Goal: Task Accomplishment & Management: Complete application form

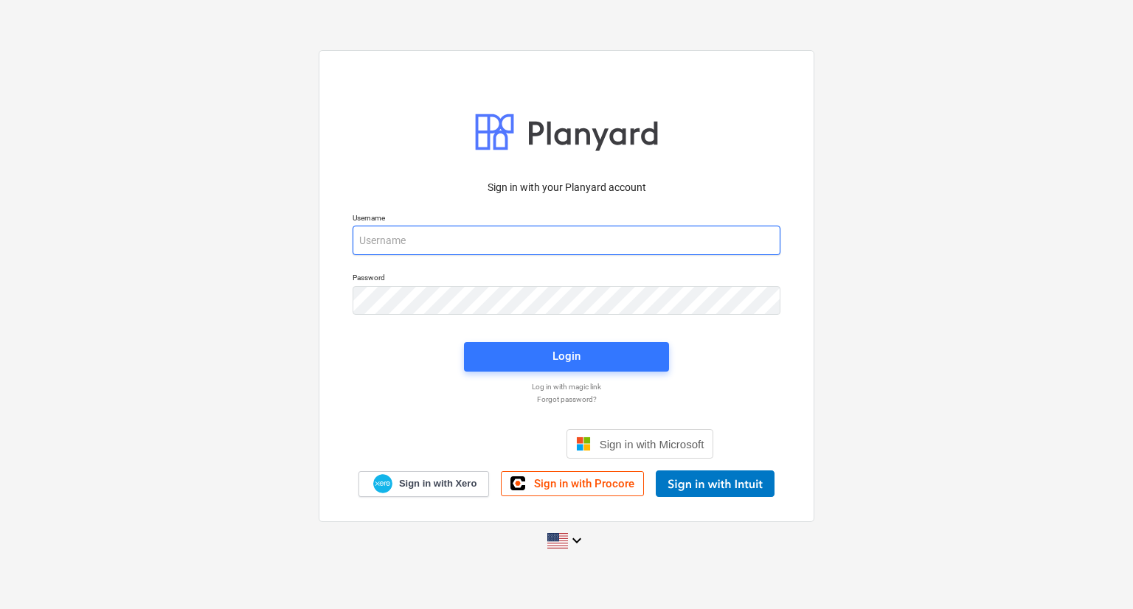
click at [511, 234] on input "email" at bounding box center [566, 240] width 428 height 29
type input "[PERSON_NAME][EMAIL_ADDRESS][DOMAIN_NAME]"
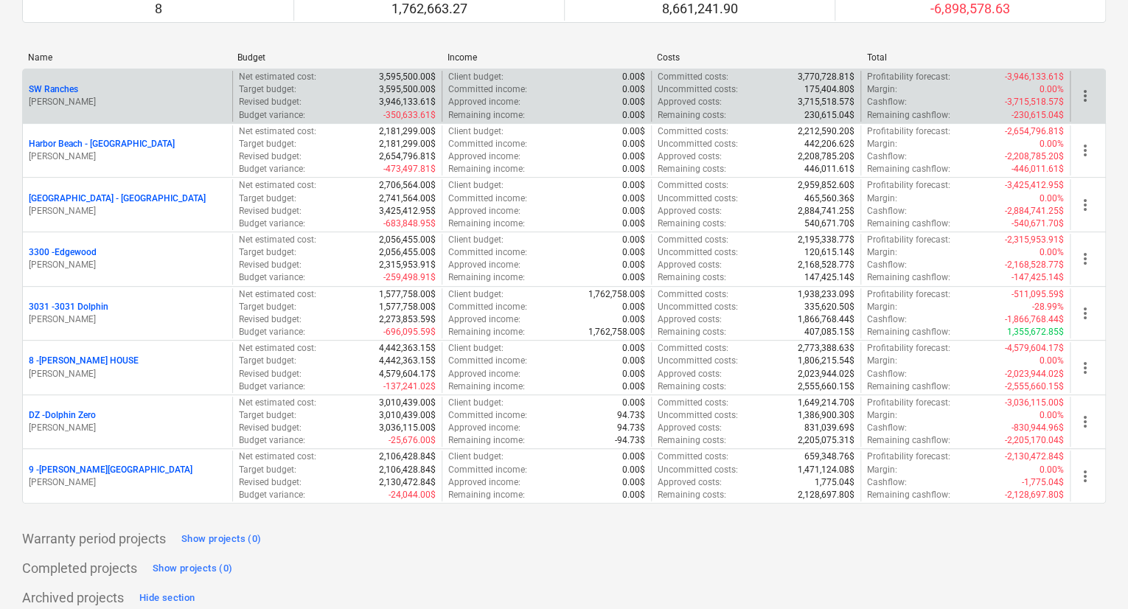
scroll to position [442, 0]
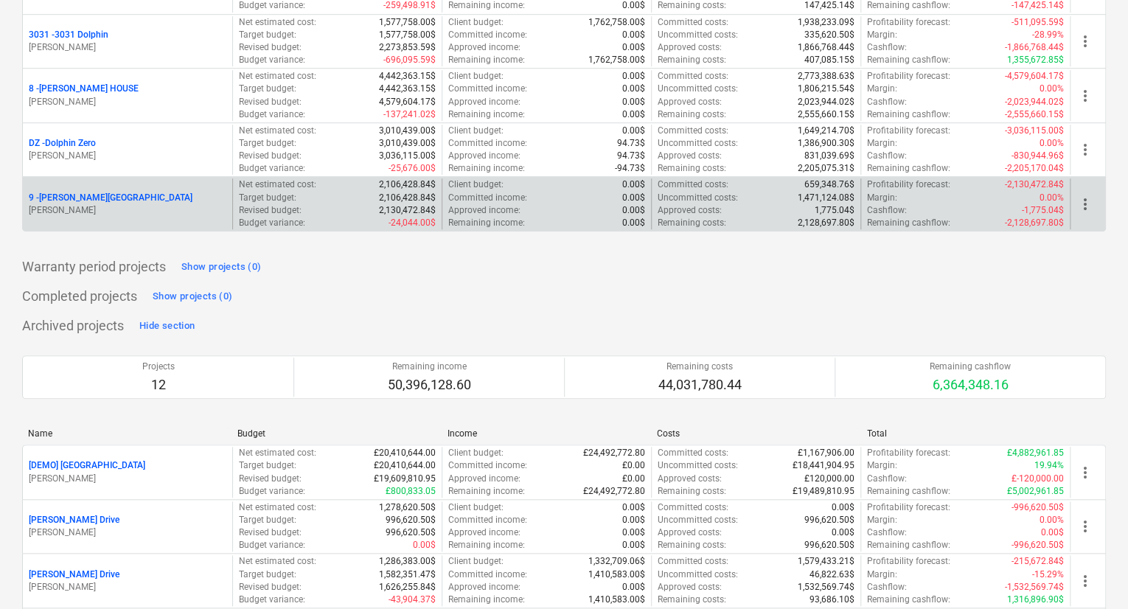
click at [86, 202] on p "9 - [PERSON_NAME][GEOGRAPHIC_DATA]" at bounding box center [111, 198] width 164 height 13
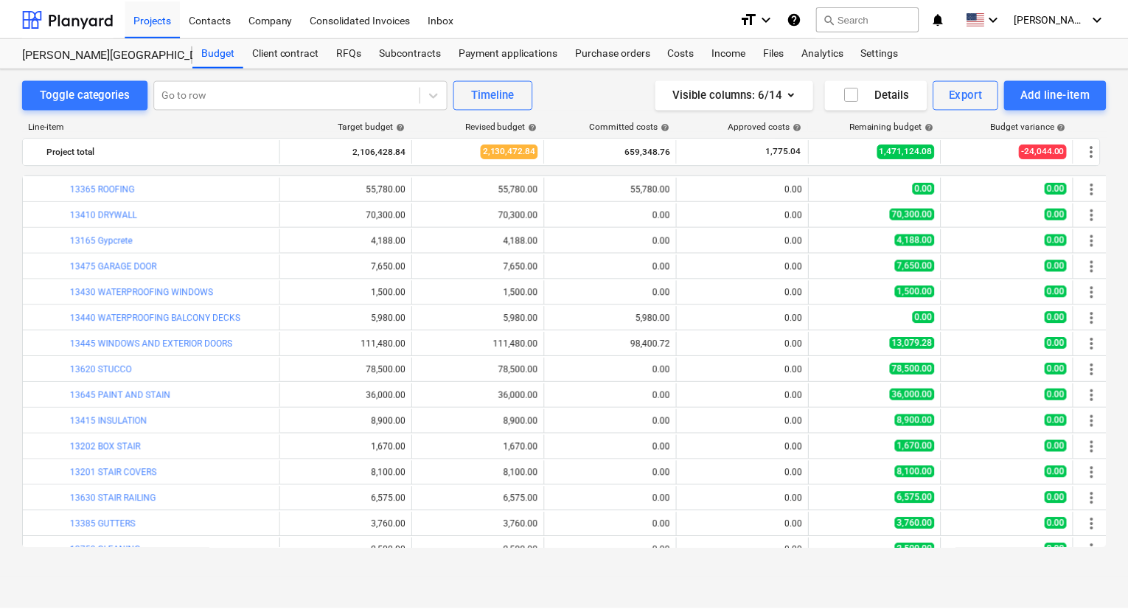
scroll to position [664, 0]
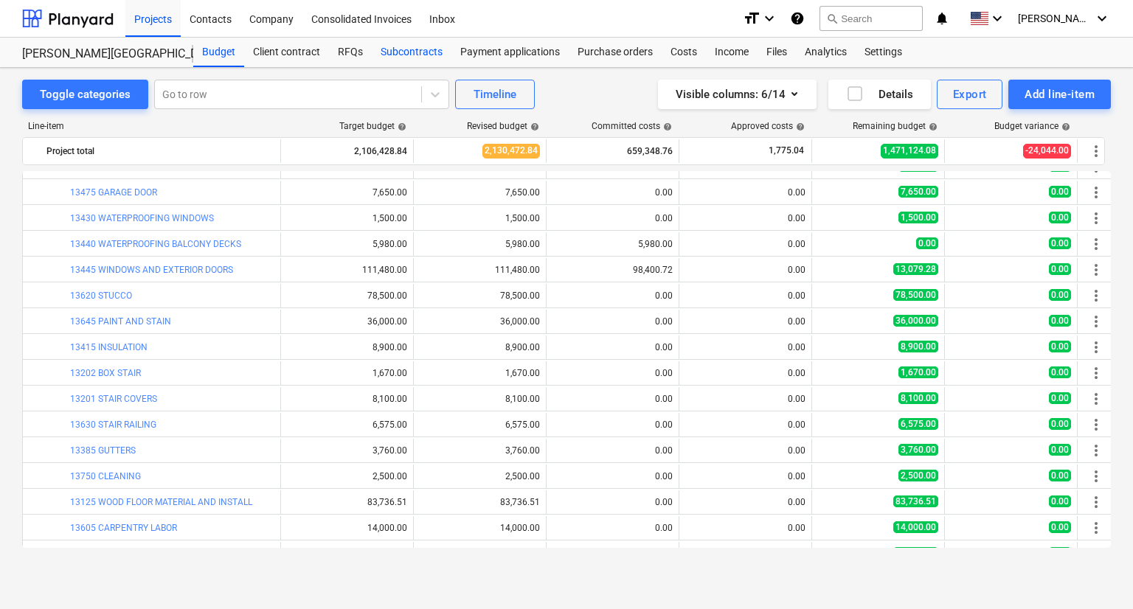
click at [409, 46] on div "Subcontracts" at bounding box center [412, 52] width 80 height 29
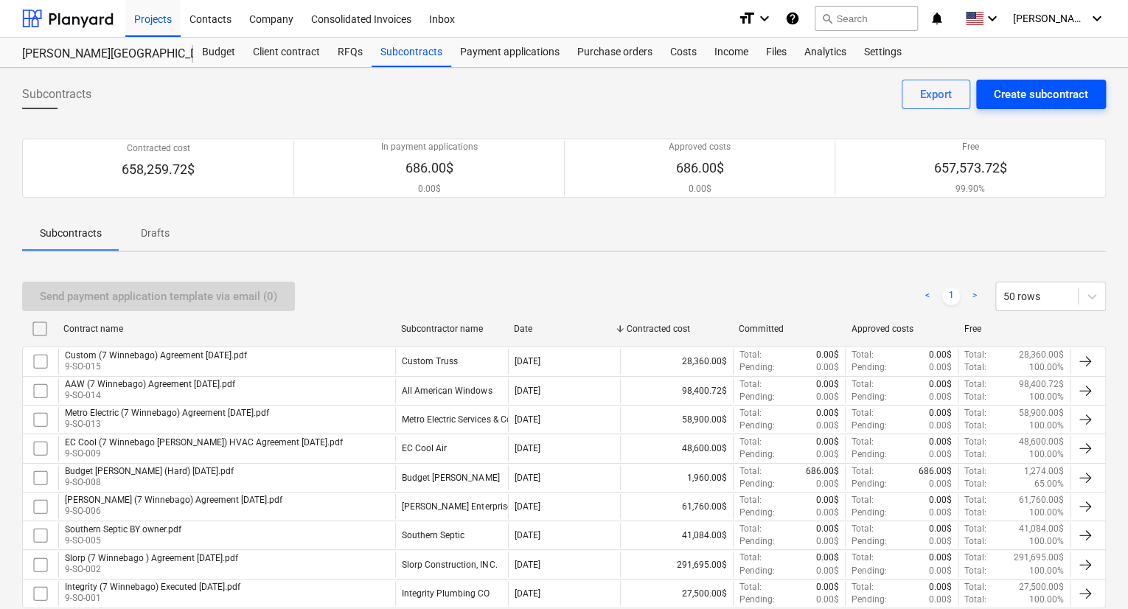
click at [1068, 99] on div "Create subcontract" at bounding box center [1041, 94] width 94 height 19
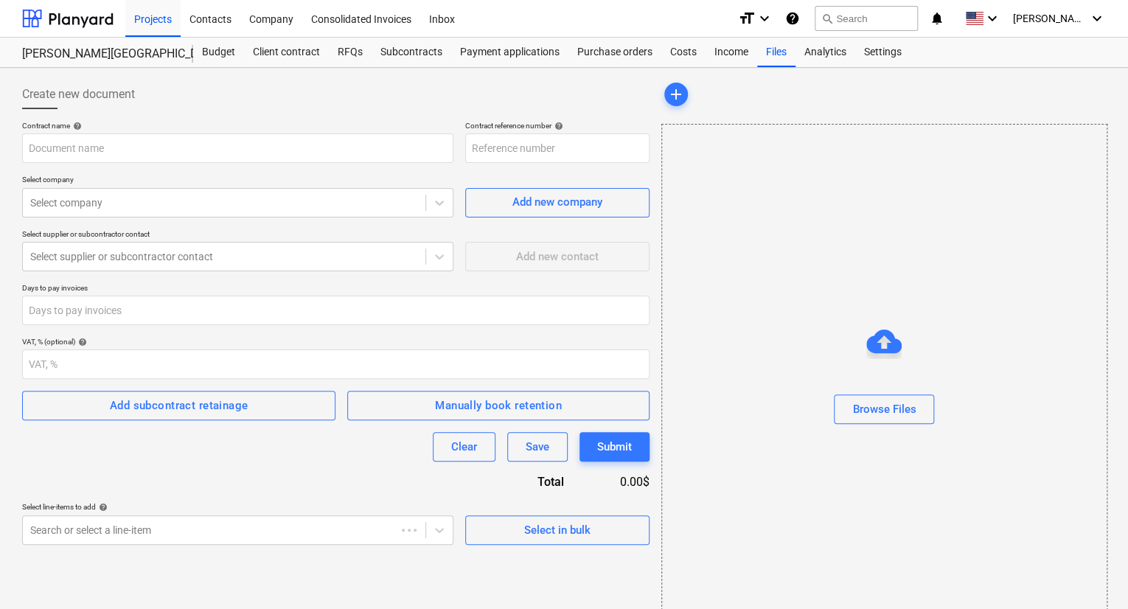
type input "9-SO-016"
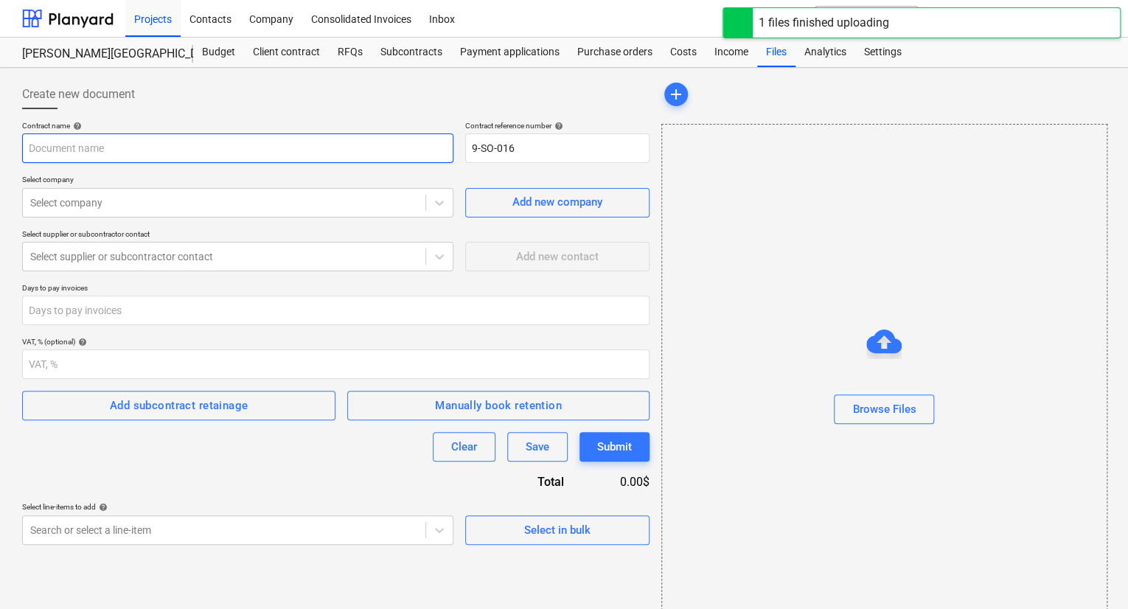
type input "[PERSON_NAME] (7 Winnebago ) Gutters & Insulation Agreement [DATE].pdf"
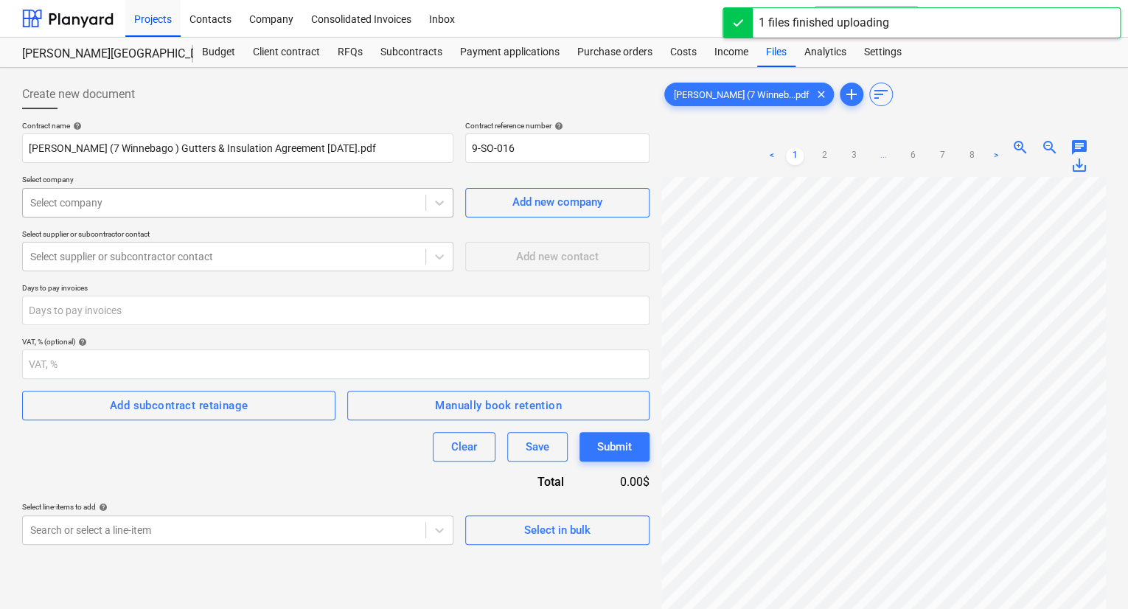
click at [200, 198] on div at bounding box center [224, 202] width 388 height 15
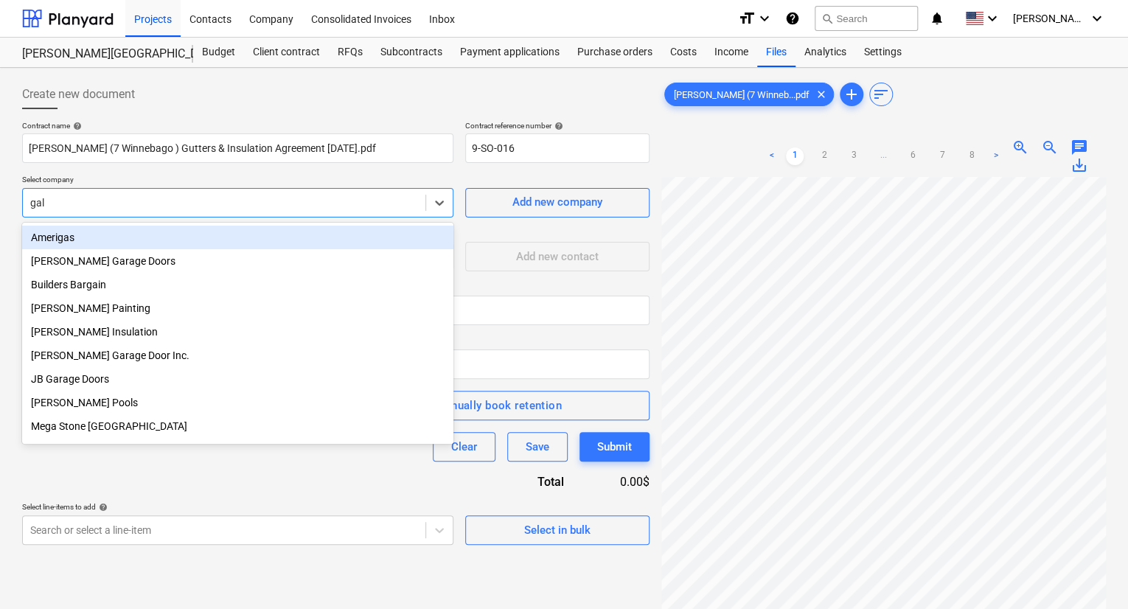
type input "[PERSON_NAME]"
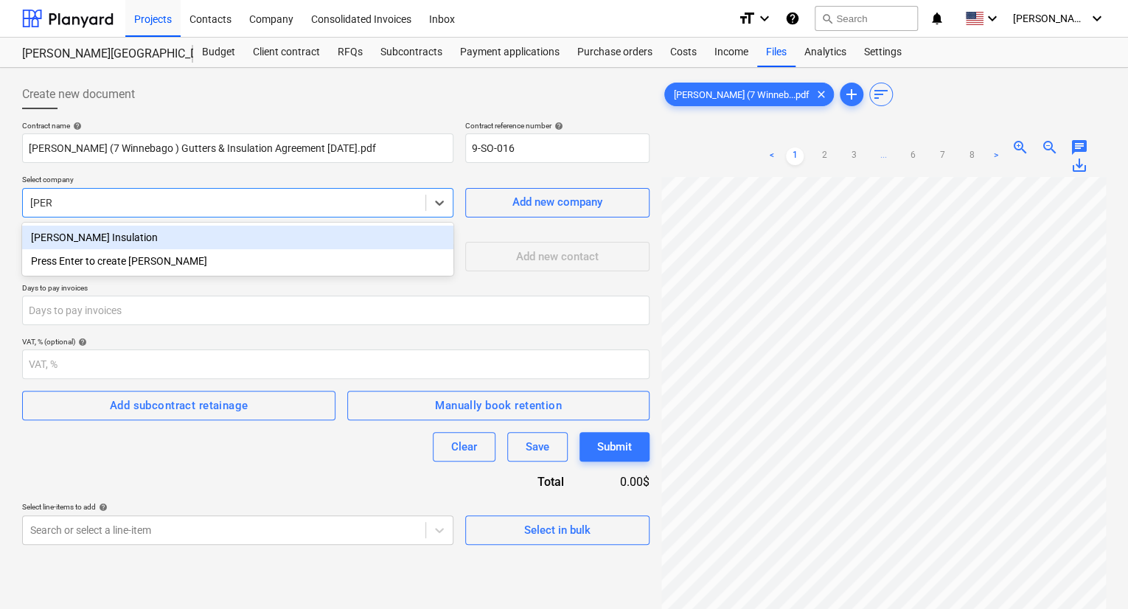
click at [115, 241] on div "[PERSON_NAME] Insulation" at bounding box center [237, 238] width 431 height 24
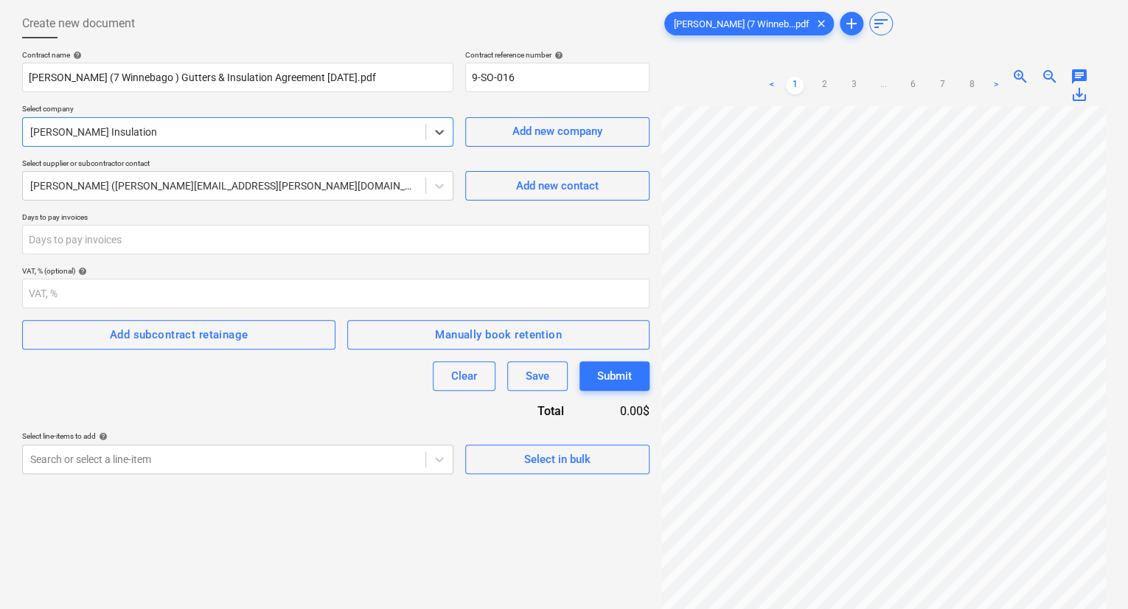
scroll to position [74, 0]
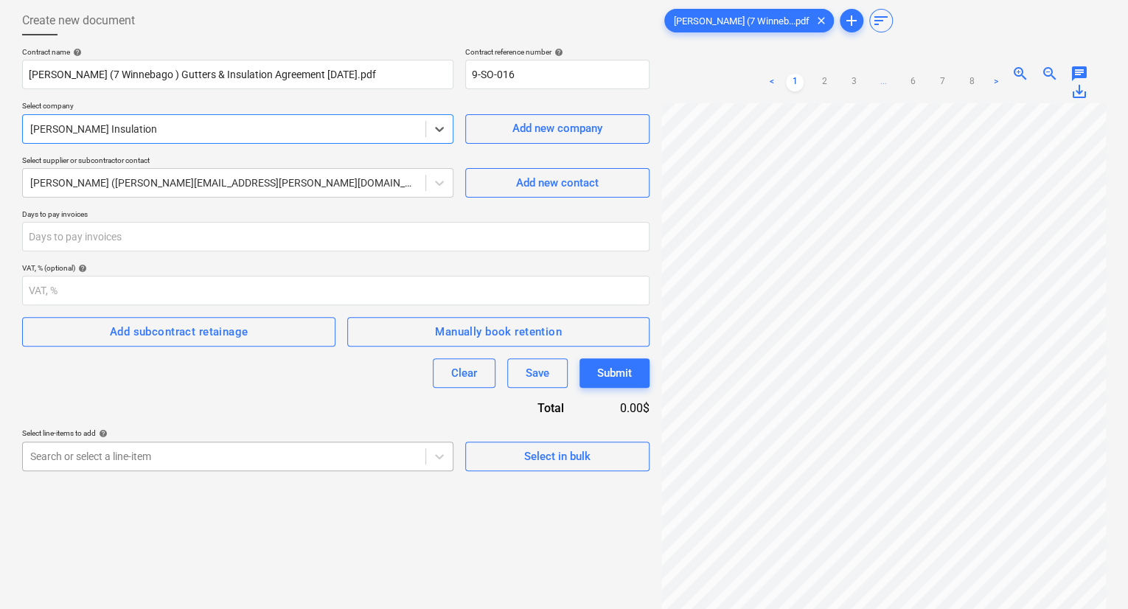
click at [209, 450] on body "Projects Contacts Company Consolidated Invoices Inbox format_size keyboard_arro…" at bounding box center [564, 230] width 1128 height 609
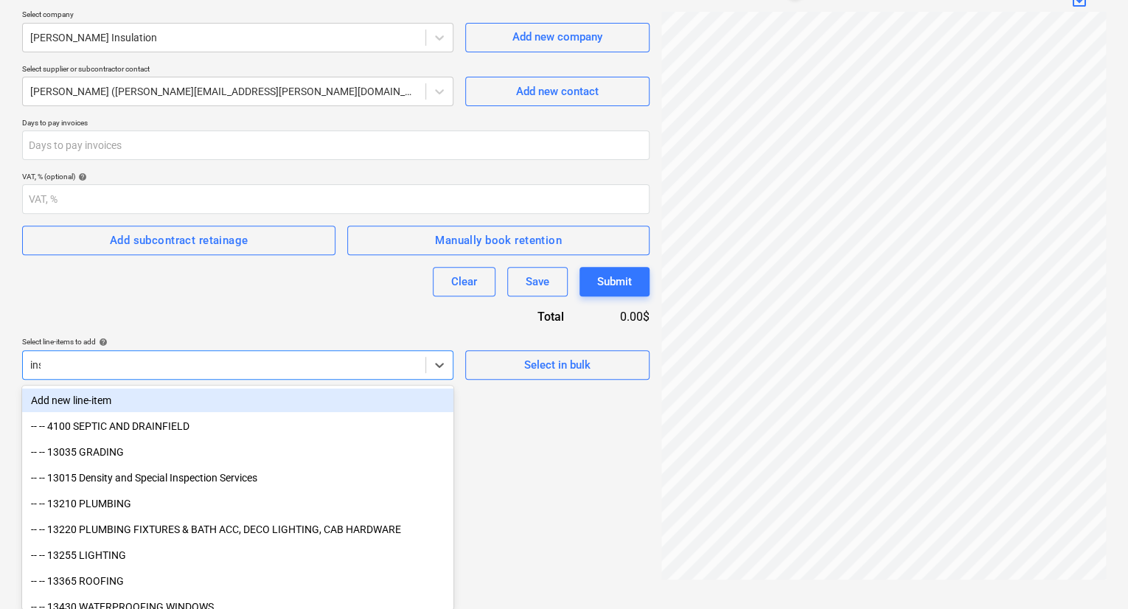
scroll to position [147, 0]
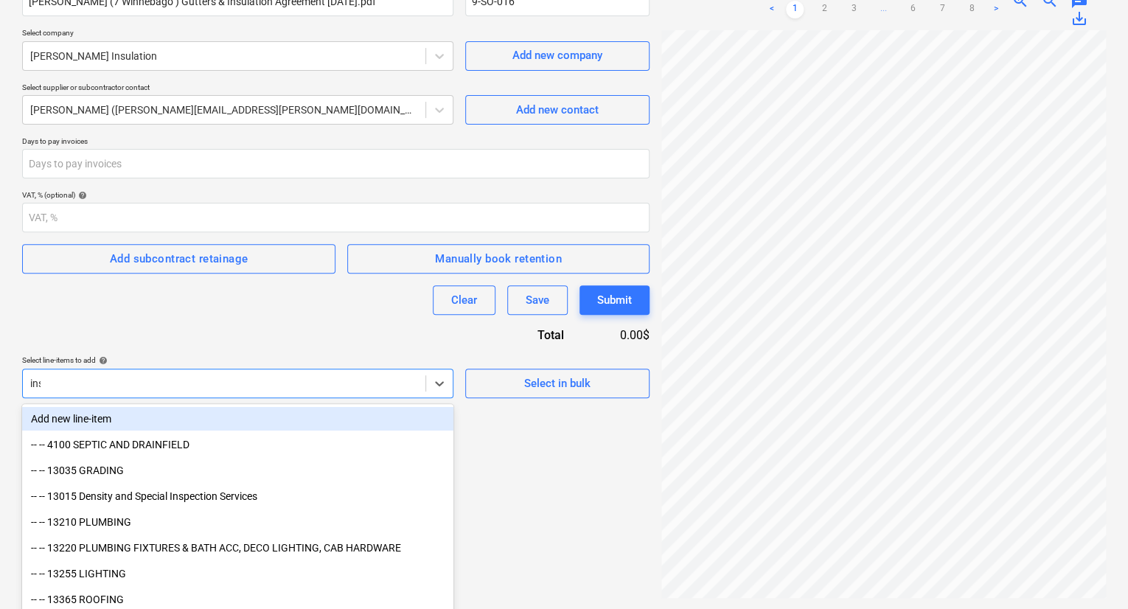
type input "insu"
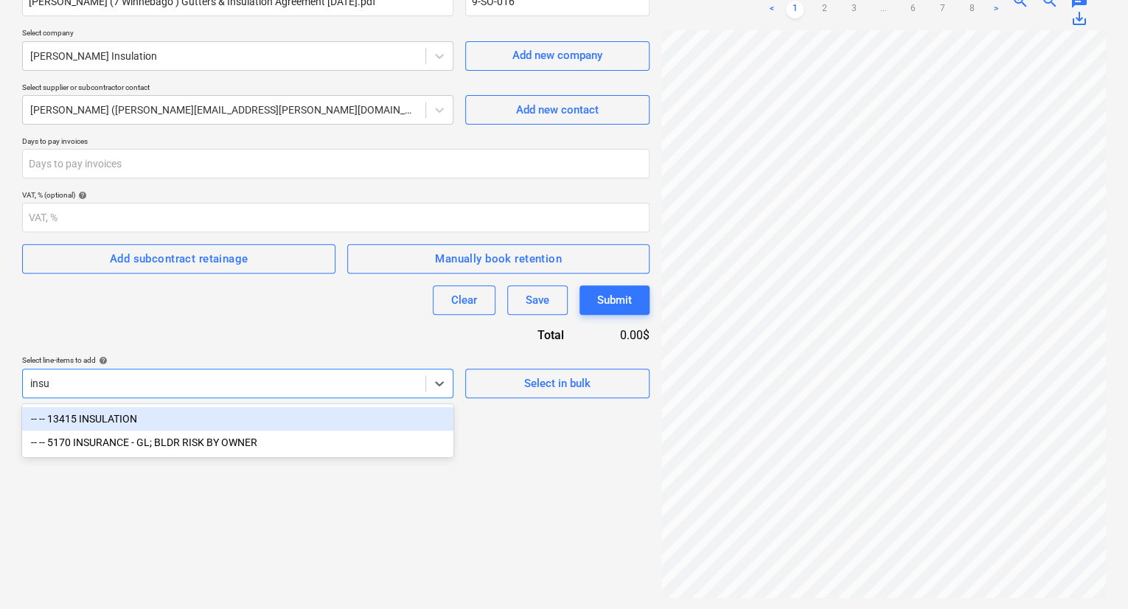
click at [218, 418] on div "-- -- 13415 INSULATION" at bounding box center [237, 419] width 431 height 24
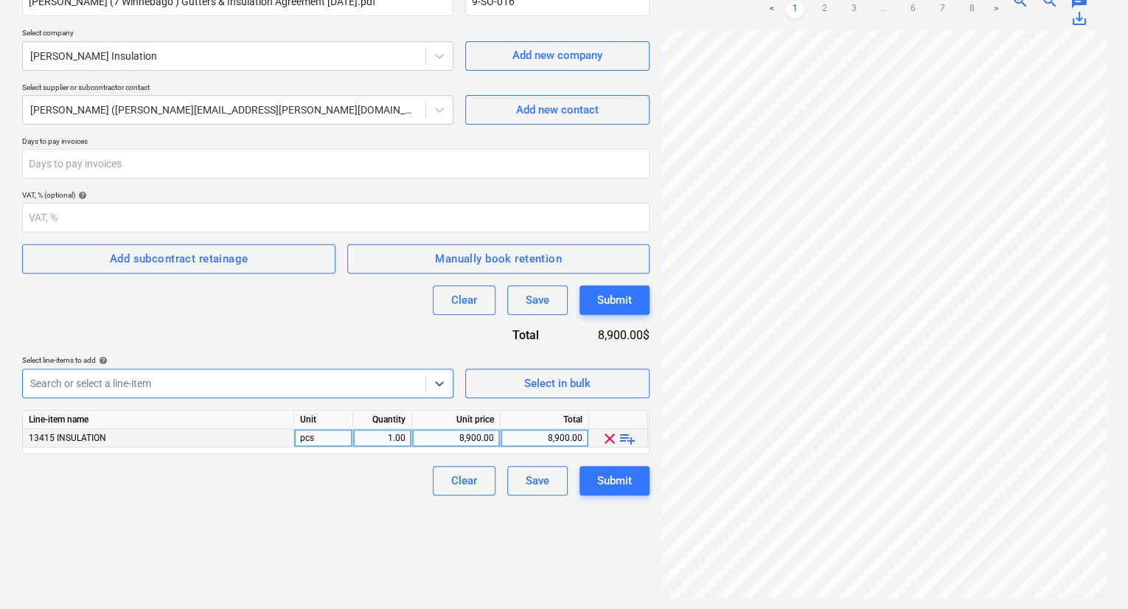
click at [628, 434] on span "playlist_add" at bounding box center [628, 439] width 18 height 18
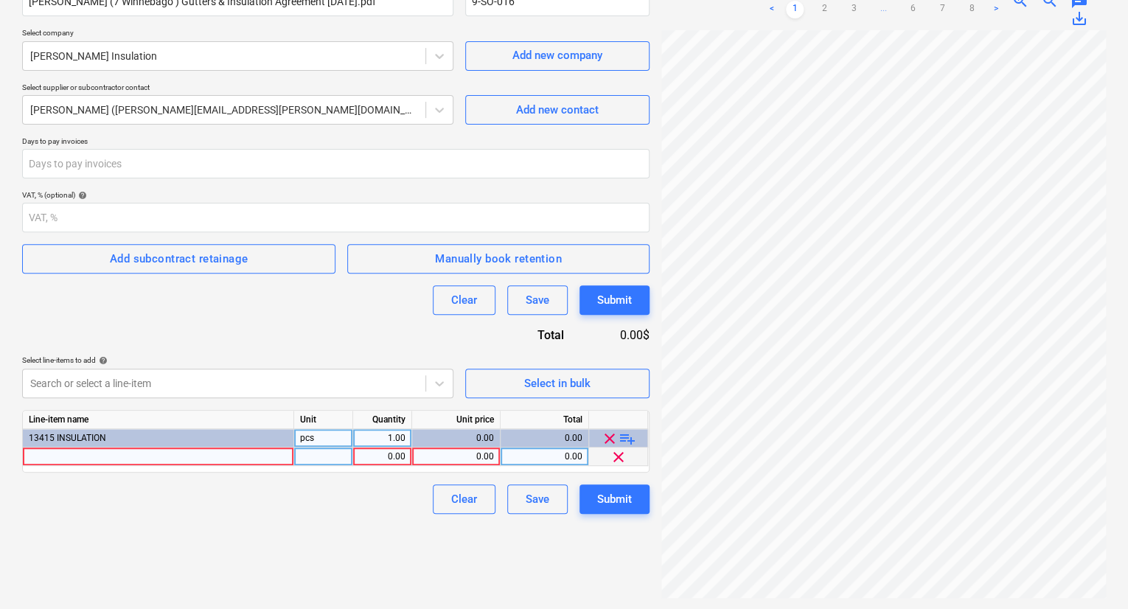
click at [153, 454] on div at bounding box center [158, 457] width 271 height 18
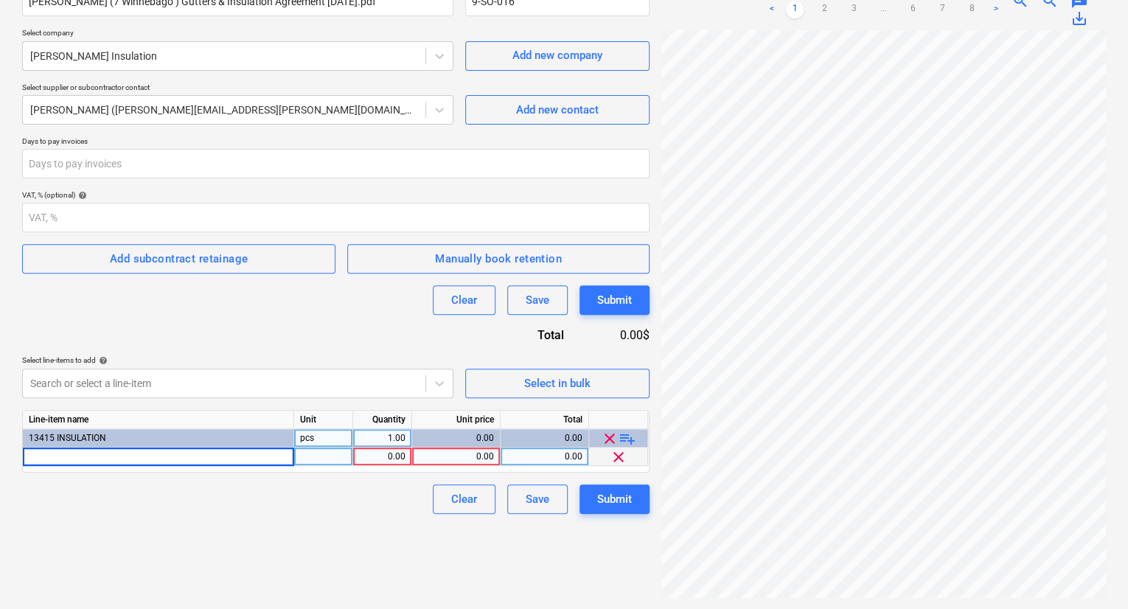
type input "u"
type input "g"
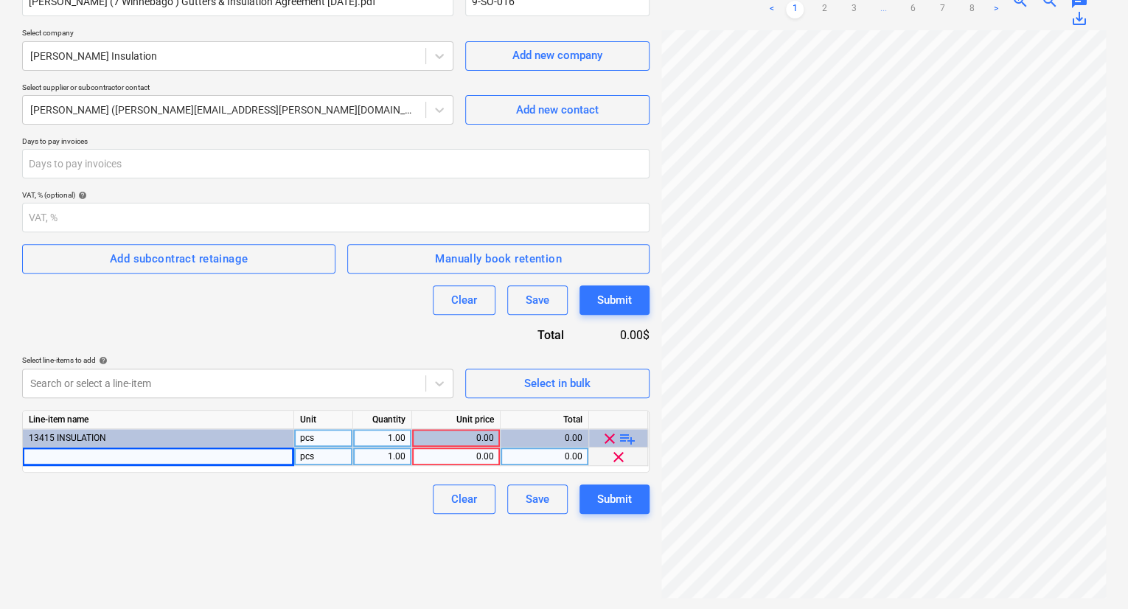
click at [615, 460] on span "clear" at bounding box center [619, 457] width 18 height 18
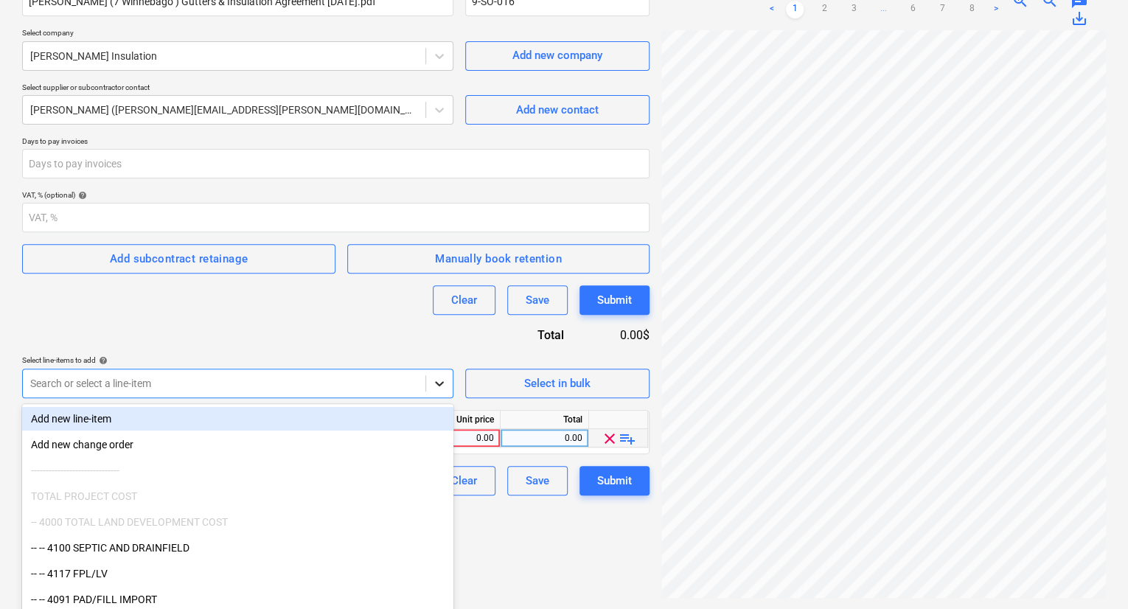
scroll to position [165, 0]
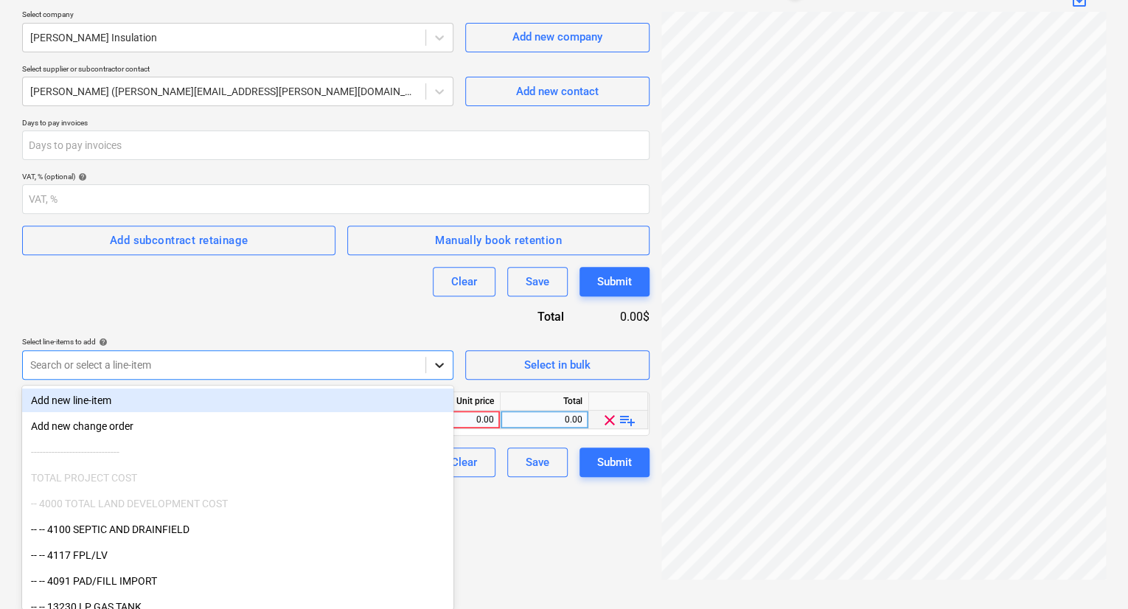
click at [435, 381] on div "Contract name help [PERSON_NAME] (7 Winnebago ) Gutters & Insulation Agreement …" at bounding box center [335, 216] width 627 height 521
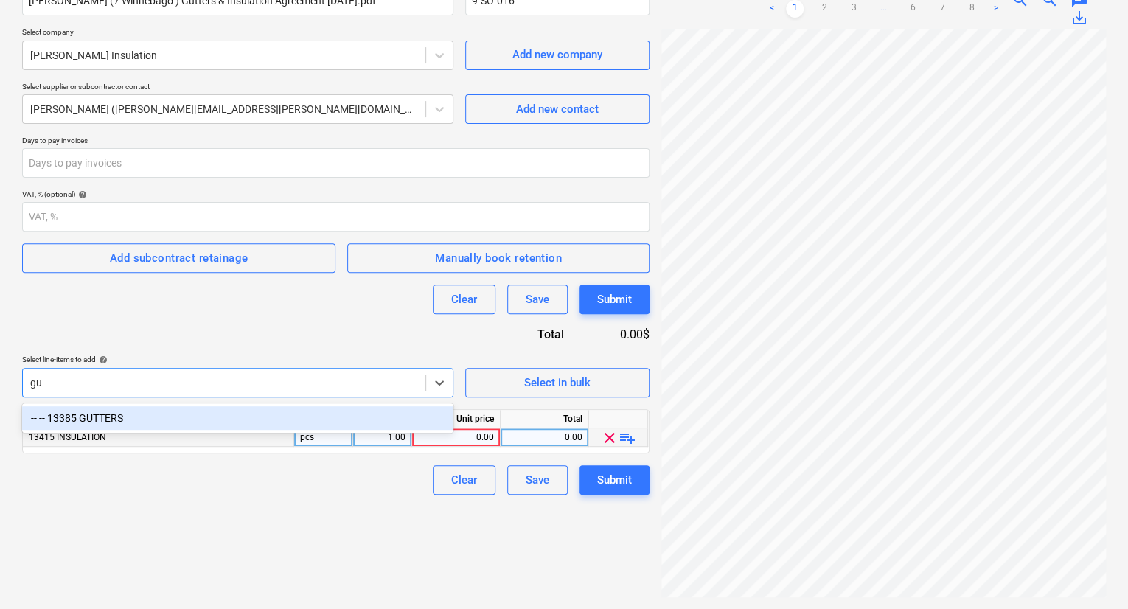
scroll to position [147, 0]
type input "gut"
click at [215, 408] on div "-- -- 13385 GUTTERS" at bounding box center [237, 419] width 431 height 24
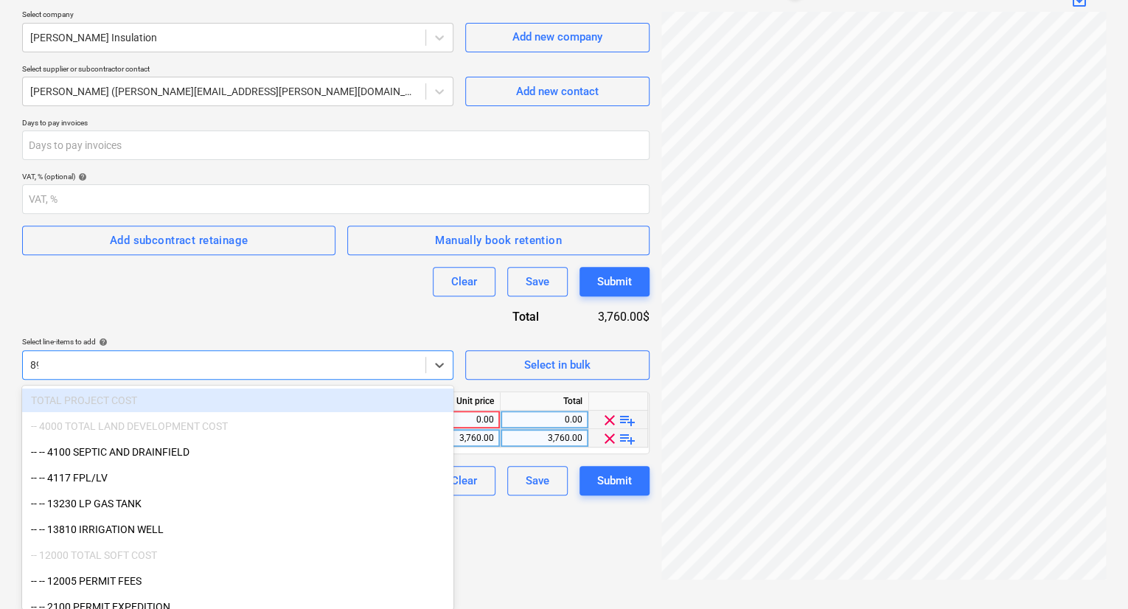
scroll to position [162, 0]
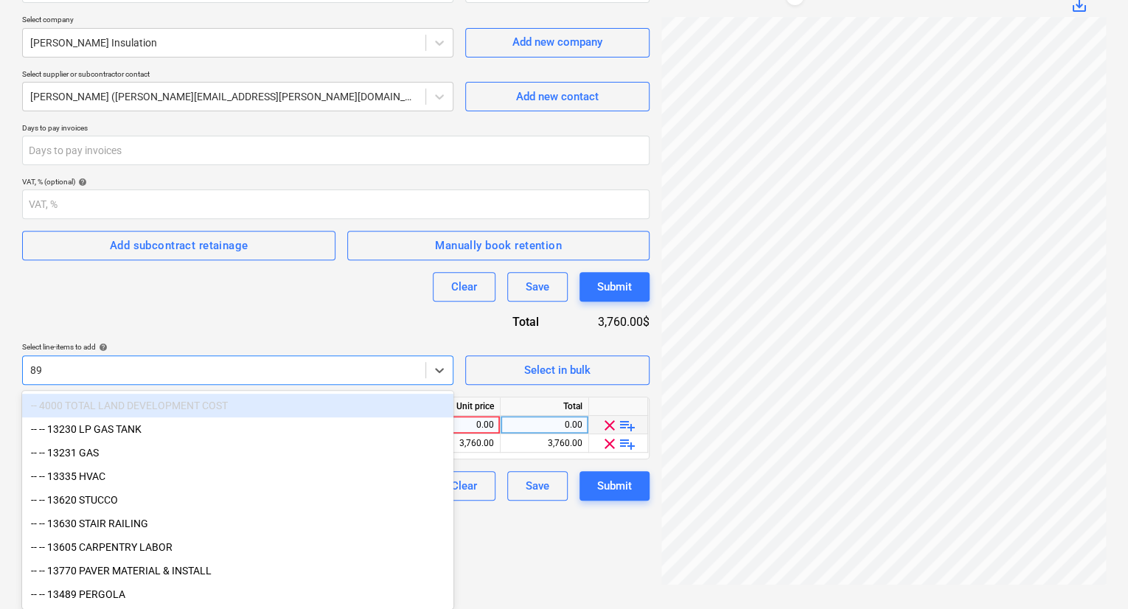
type input "89"
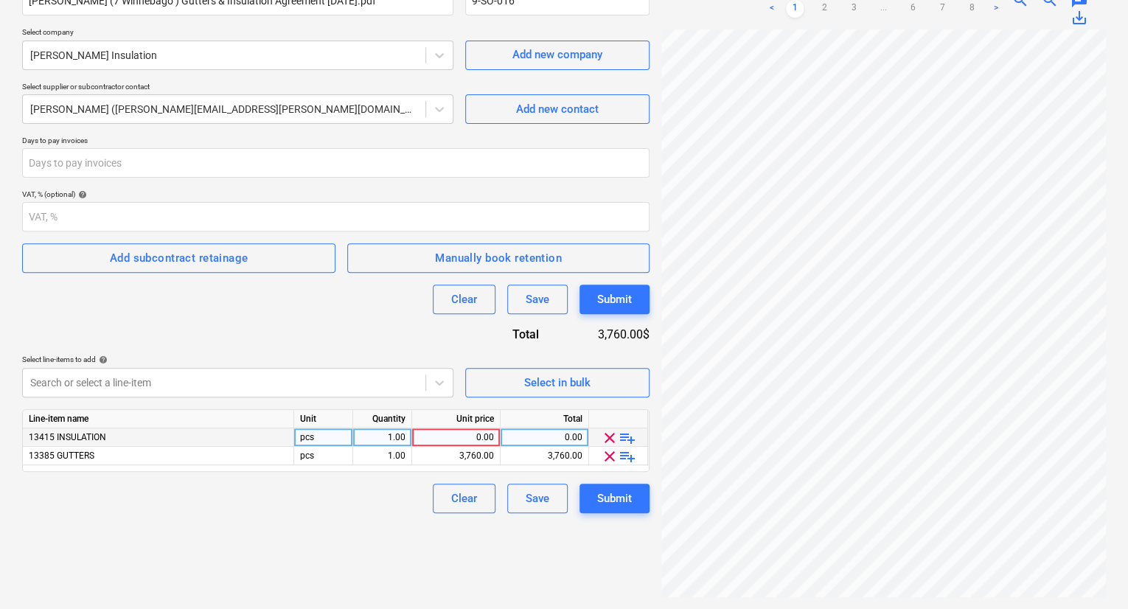
click at [499, 570] on div "Create new document Contract name help [PERSON_NAME] (7 Winnebago ) Gutters & I…" at bounding box center [335, 264] width 639 height 677
click at [476, 436] on div "0.00" at bounding box center [456, 438] width 76 height 18
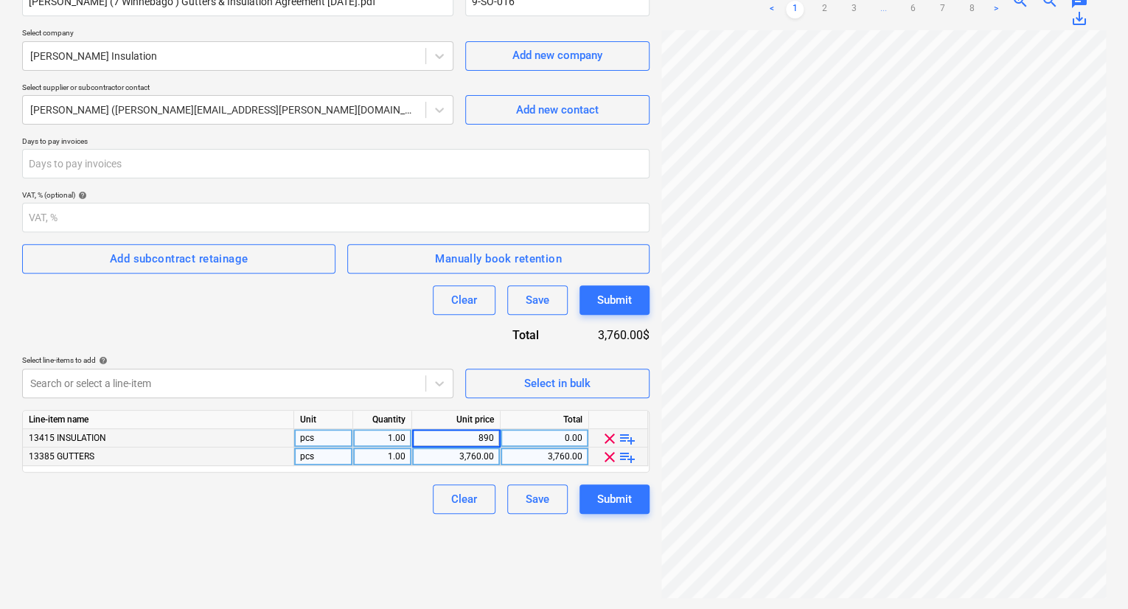
type input "8900"
click at [630, 503] on div "Submit" at bounding box center [614, 499] width 35 height 19
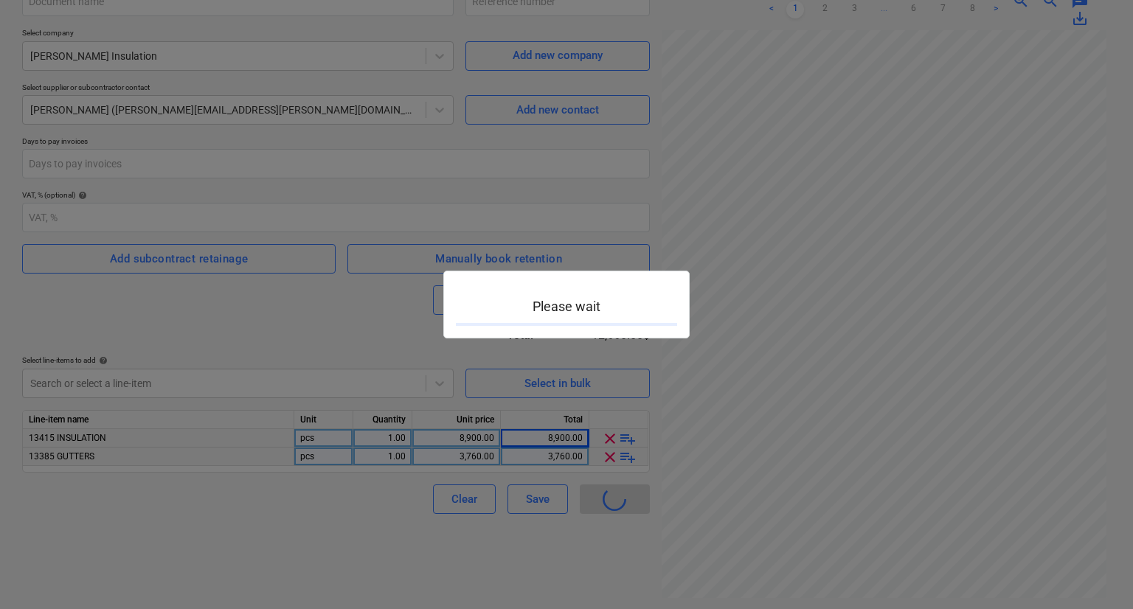
type input "9-SO-016"
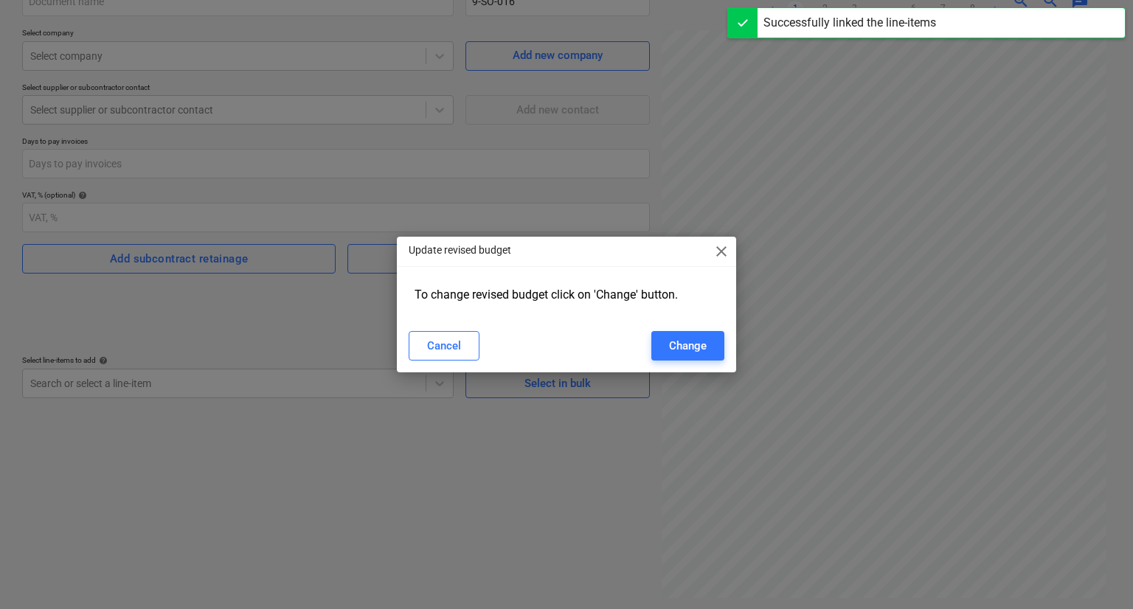
click at [719, 257] on span "close" at bounding box center [721, 252] width 18 height 18
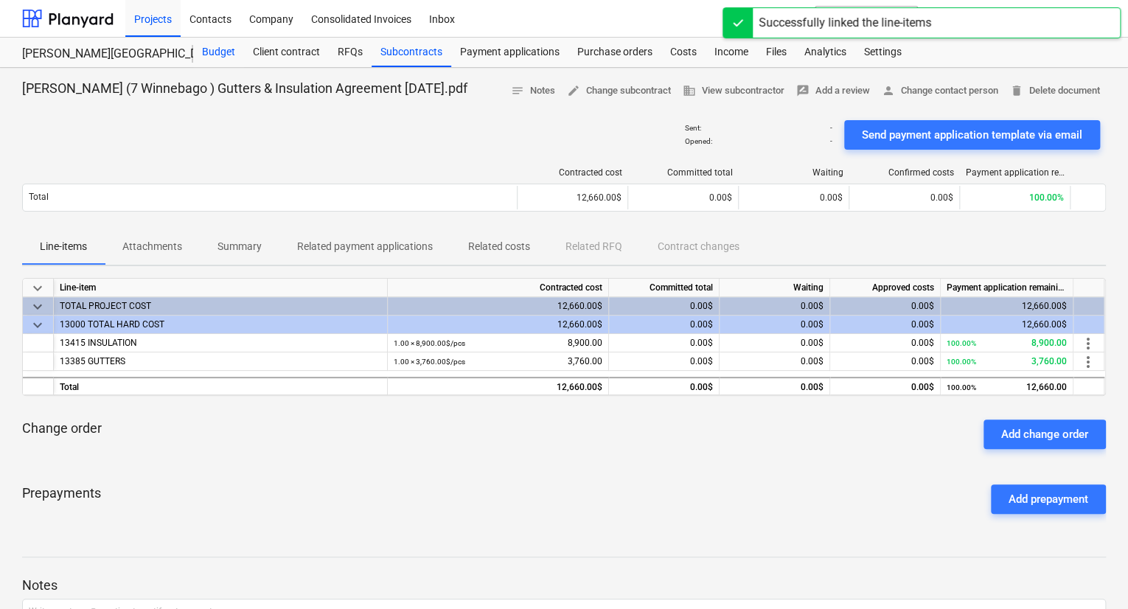
click at [215, 53] on div "Budget" at bounding box center [218, 52] width 51 height 29
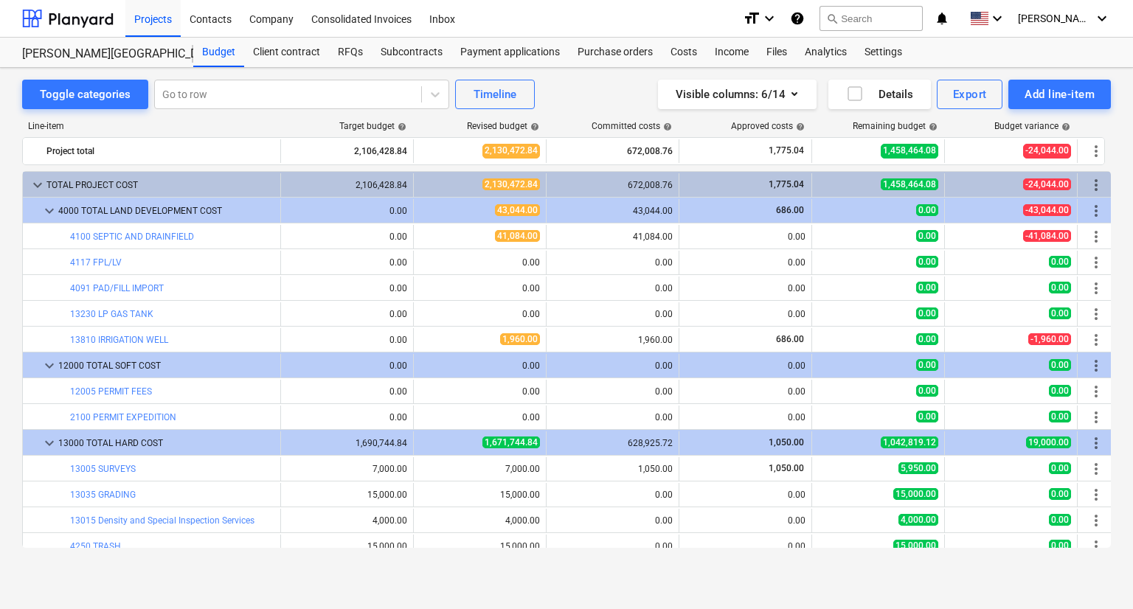
scroll to position [147, 0]
